Goal: Transaction & Acquisition: Purchase product/service

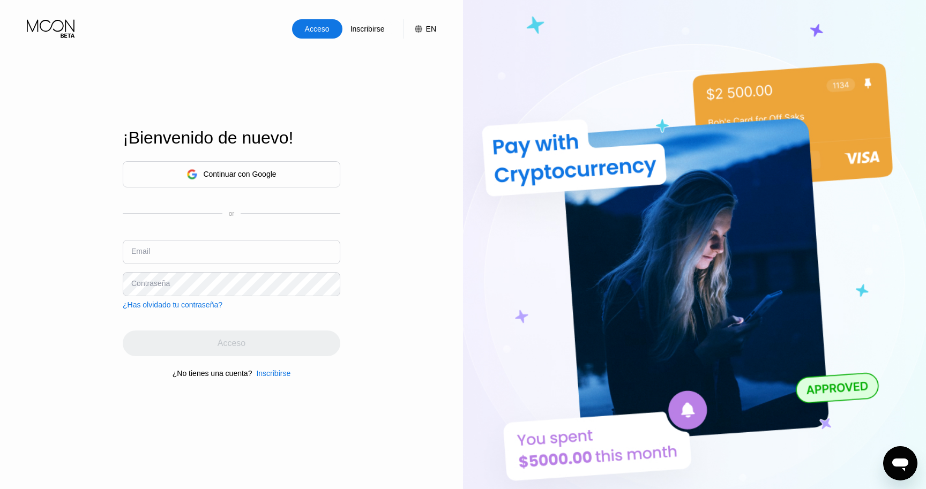
type input "[EMAIL_ADDRESS][DOMAIN_NAME]"
click at [282, 171] on div "Continuar con Google" at bounding box center [231, 174] width 217 height 26
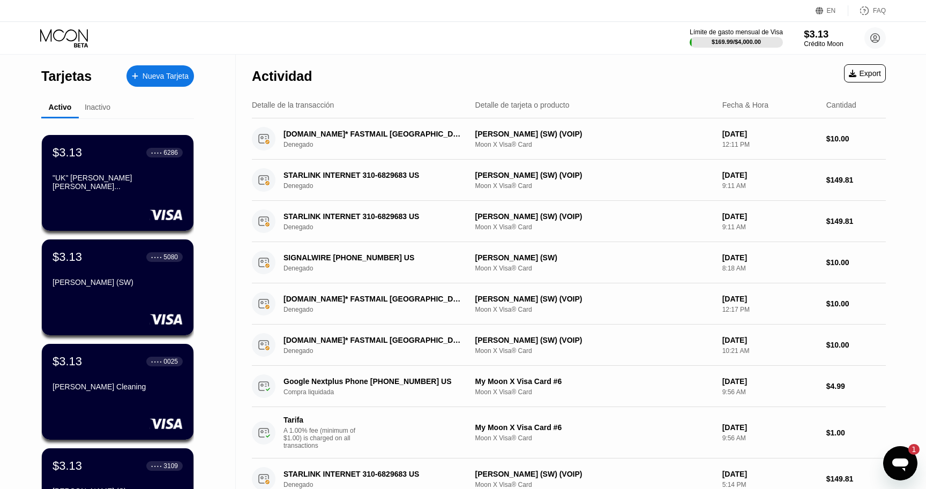
click at [824, 44] on div "Crédito Moon" at bounding box center [823, 43] width 39 height 7
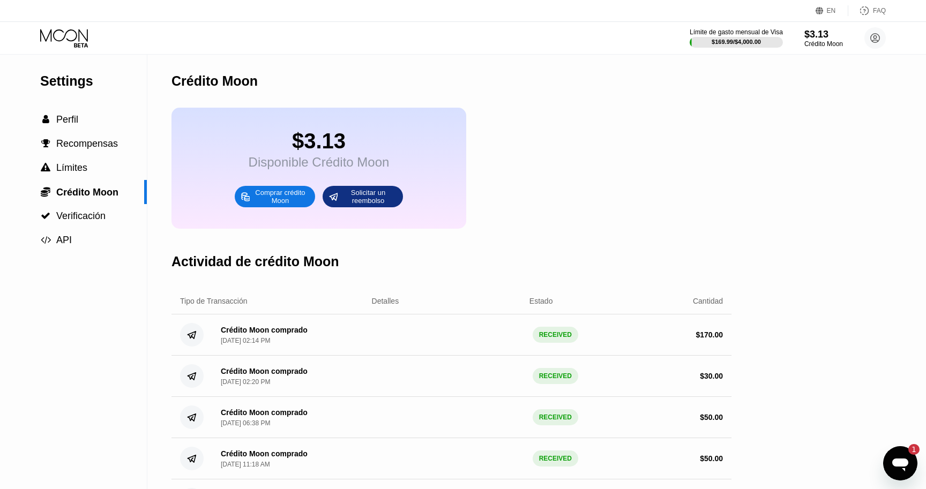
click at [277, 194] on div "Comprar crédito Moon" at bounding box center [280, 196] width 59 height 17
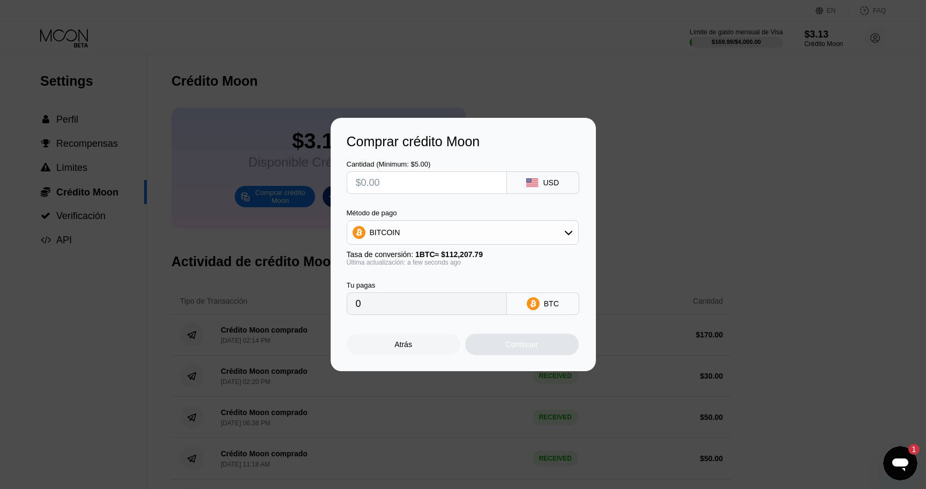
click at [529, 231] on div "BITCOIN" at bounding box center [462, 232] width 231 height 21
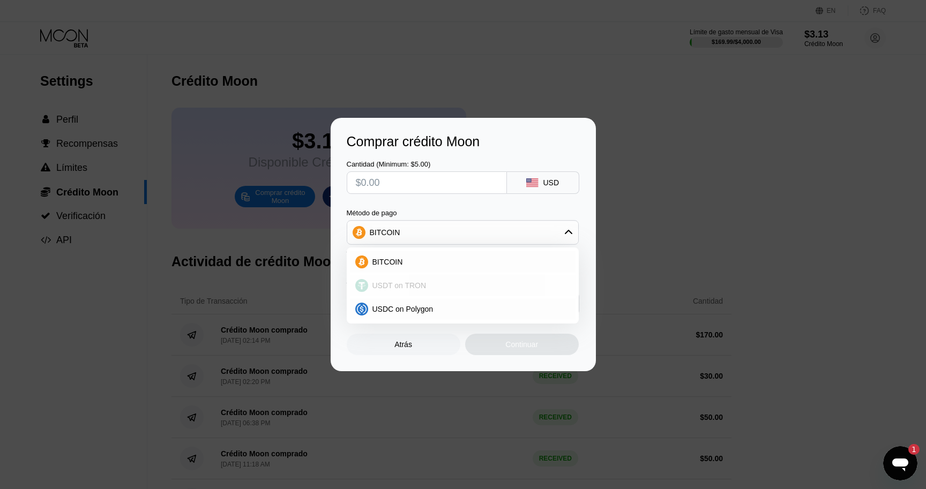
click at [426, 277] on div "USDT on TRON" at bounding box center [463, 285] width 226 height 21
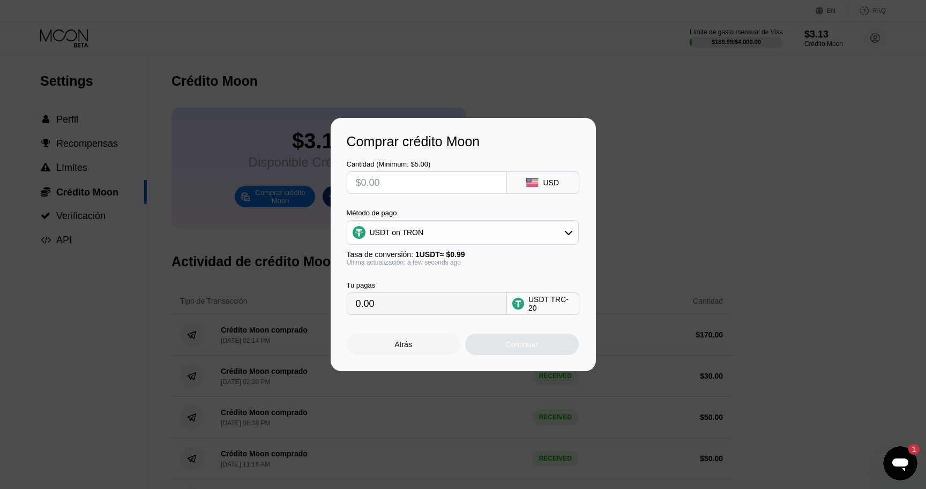
click at [402, 297] on input "0.00" at bounding box center [427, 303] width 142 height 21
click at [441, 237] on div "USDT on TRON" at bounding box center [462, 232] width 231 height 21
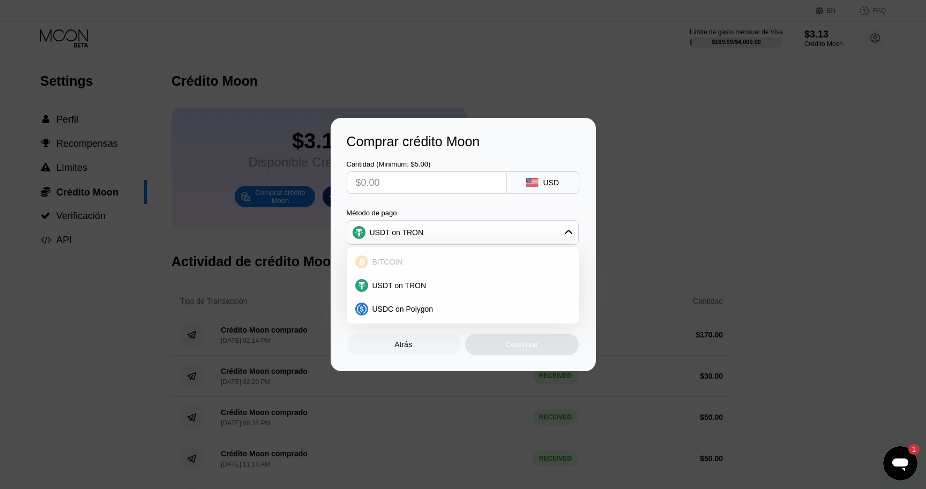
click at [407, 260] on div "BITCOIN" at bounding box center [469, 262] width 202 height 9
type input "0"
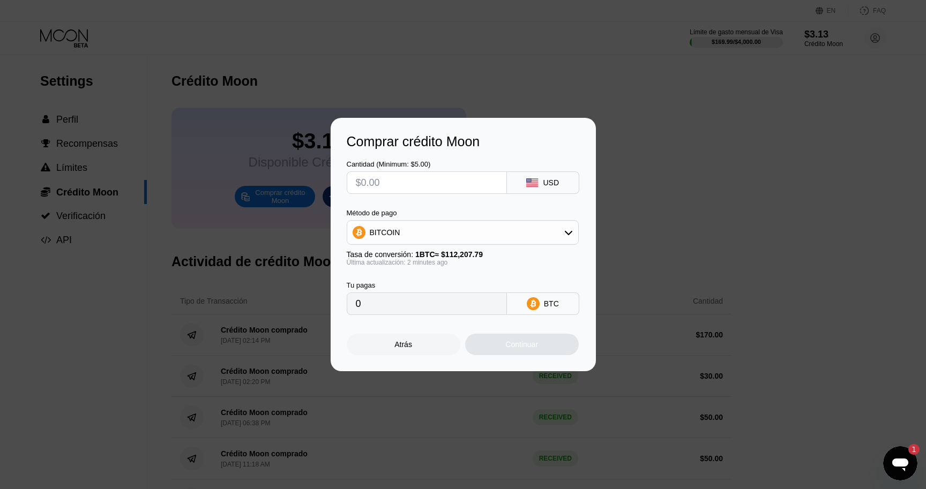
click at [400, 302] on input "0" at bounding box center [427, 303] width 142 height 21
click at [397, 180] on input "text" at bounding box center [427, 182] width 142 height 21
type input "$1"
type input "0.00000892"
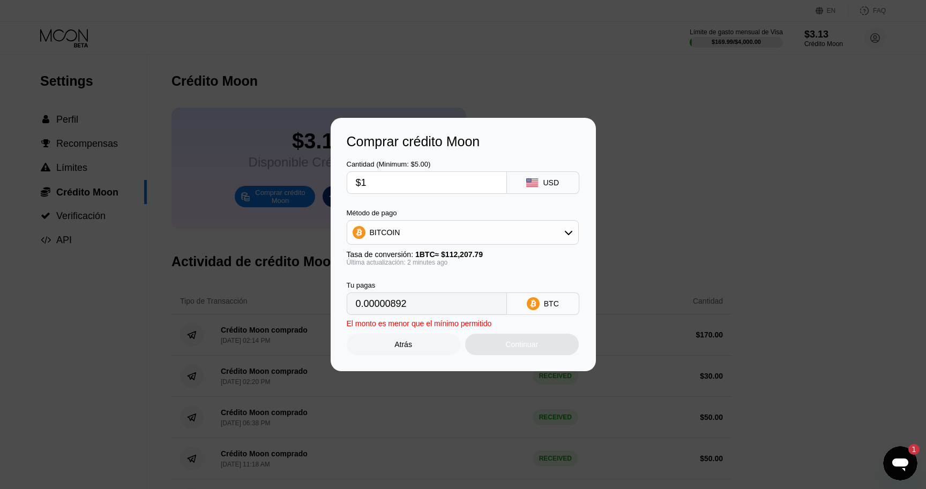
type input "$12"
type input "0.00010695"
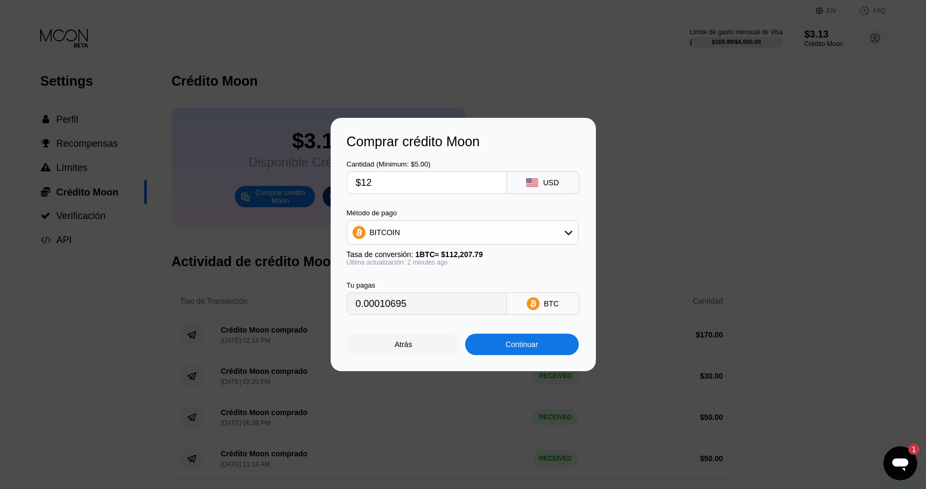
click at [518, 344] on div "Continuar" at bounding box center [521, 344] width 33 height 9
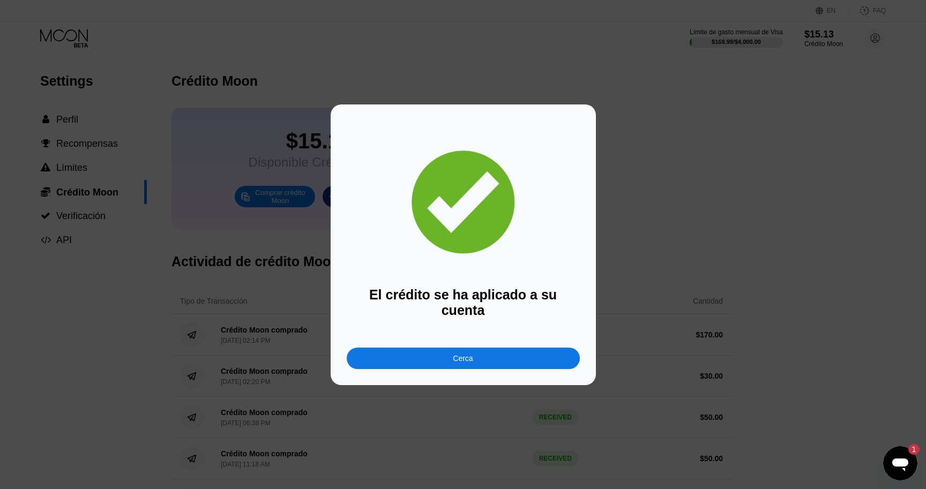
click at [444, 357] on div "Cerca" at bounding box center [463, 358] width 233 height 21
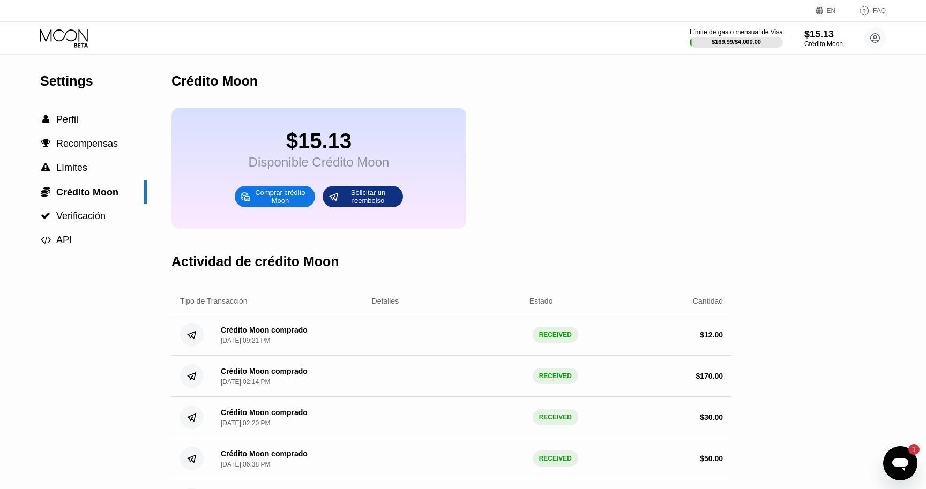
click at [56, 20] on div "EN Idioma Select an item Ahorrar FAQ" at bounding box center [463, 11] width 926 height 22
click at [62, 39] on icon at bounding box center [64, 35] width 48 height 12
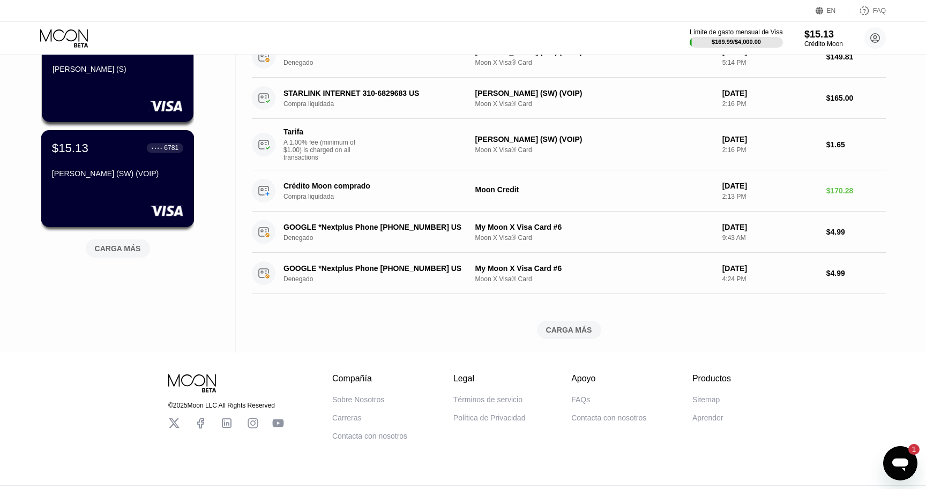
scroll to position [444, 0]
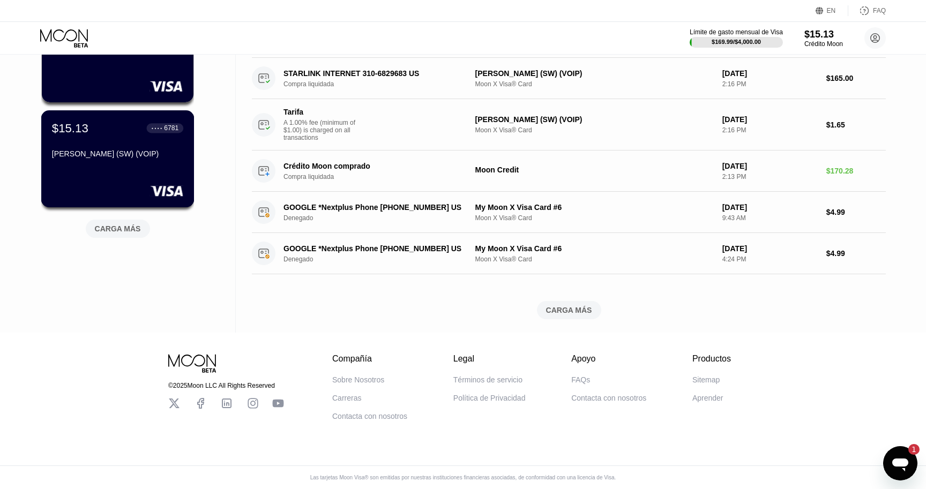
click at [117, 156] on div "Salvador Batista (SW) (VOIP)" at bounding box center [117, 155] width 131 height 13
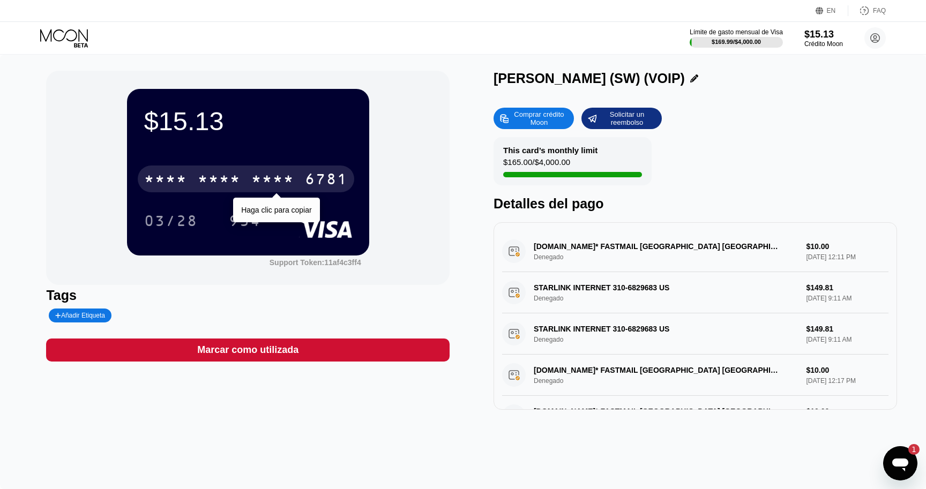
click at [269, 186] on div "* * * *" at bounding box center [272, 180] width 43 height 17
click at [277, 170] on div "4513 6500 2135 6781" at bounding box center [246, 179] width 216 height 27
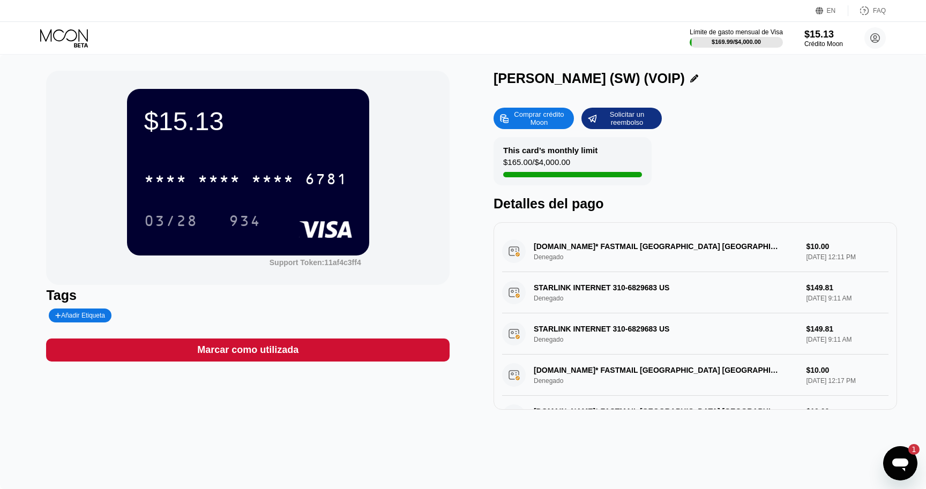
click at [72, 42] on icon at bounding box center [65, 38] width 50 height 19
